Goal: Task Accomplishment & Management: Manage account settings

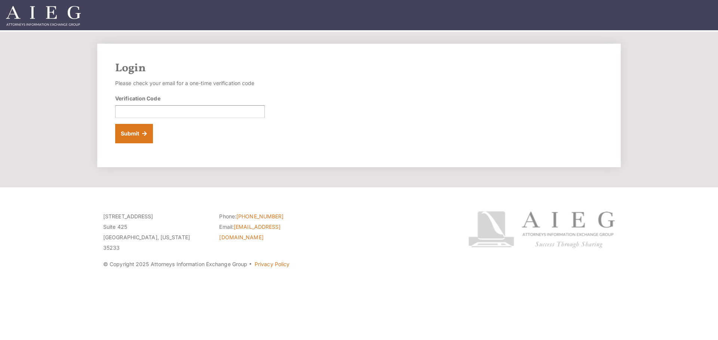
click at [171, 99] on div "Verification Code" at bounding box center [189, 107] width 149 height 24
click at [171, 108] on input "Verification Code" at bounding box center [189, 111] width 149 height 13
click at [186, 115] on input "Verification Code" at bounding box center [189, 111] width 149 height 13
paste input "337626"
type input "337626"
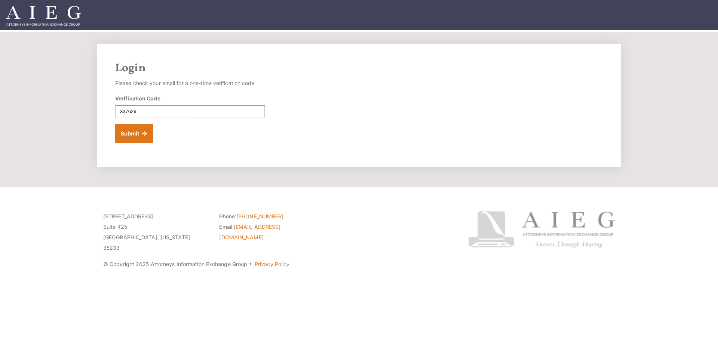
click at [137, 145] on div "Login Please check your email for a one-time verification code Verification Cod…" at bounding box center [358, 106] width 523 height 124
click at [138, 139] on button "Submit" at bounding box center [134, 133] width 38 height 19
click at [133, 114] on input "Verification Code" at bounding box center [189, 111] width 149 height 13
paste input "969259"
type input "969259"
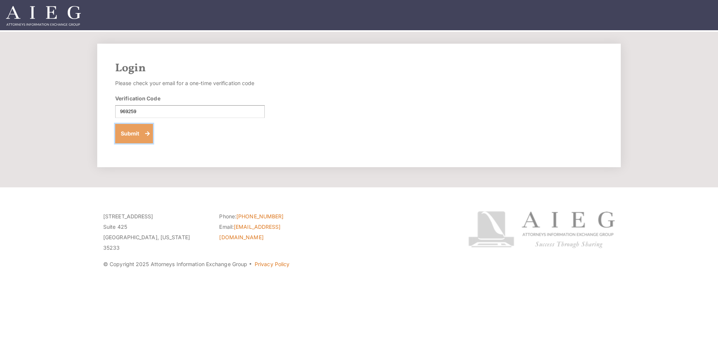
click at [125, 136] on button "Submit" at bounding box center [134, 133] width 38 height 19
click at [140, 110] on input "Verification Code" at bounding box center [189, 111] width 149 height 13
click at [182, 114] on input "Verification Code" at bounding box center [189, 111] width 149 height 13
click at [158, 89] on form "Please check your email for a one-time verification code Verification Code Subm…" at bounding box center [189, 110] width 149 height 65
click at [250, 89] on form "Please check your email for a one-time verification code Verification Code Subm…" at bounding box center [189, 110] width 149 height 65
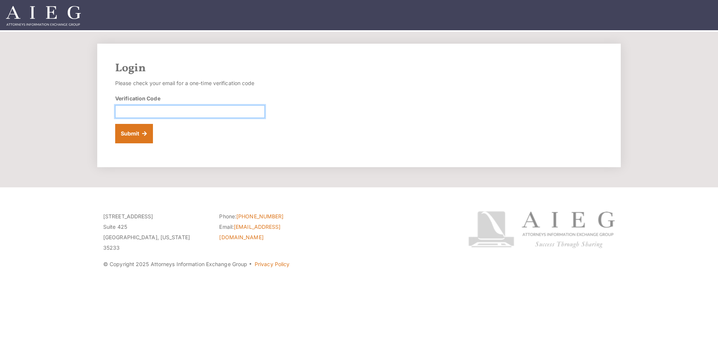
paste input "594391"
type input "594391"
click at [124, 134] on button "Submit" at bounding box center [134, 133] width 38 height 19
